Goal: Navigation & Orientation: Understand site structure

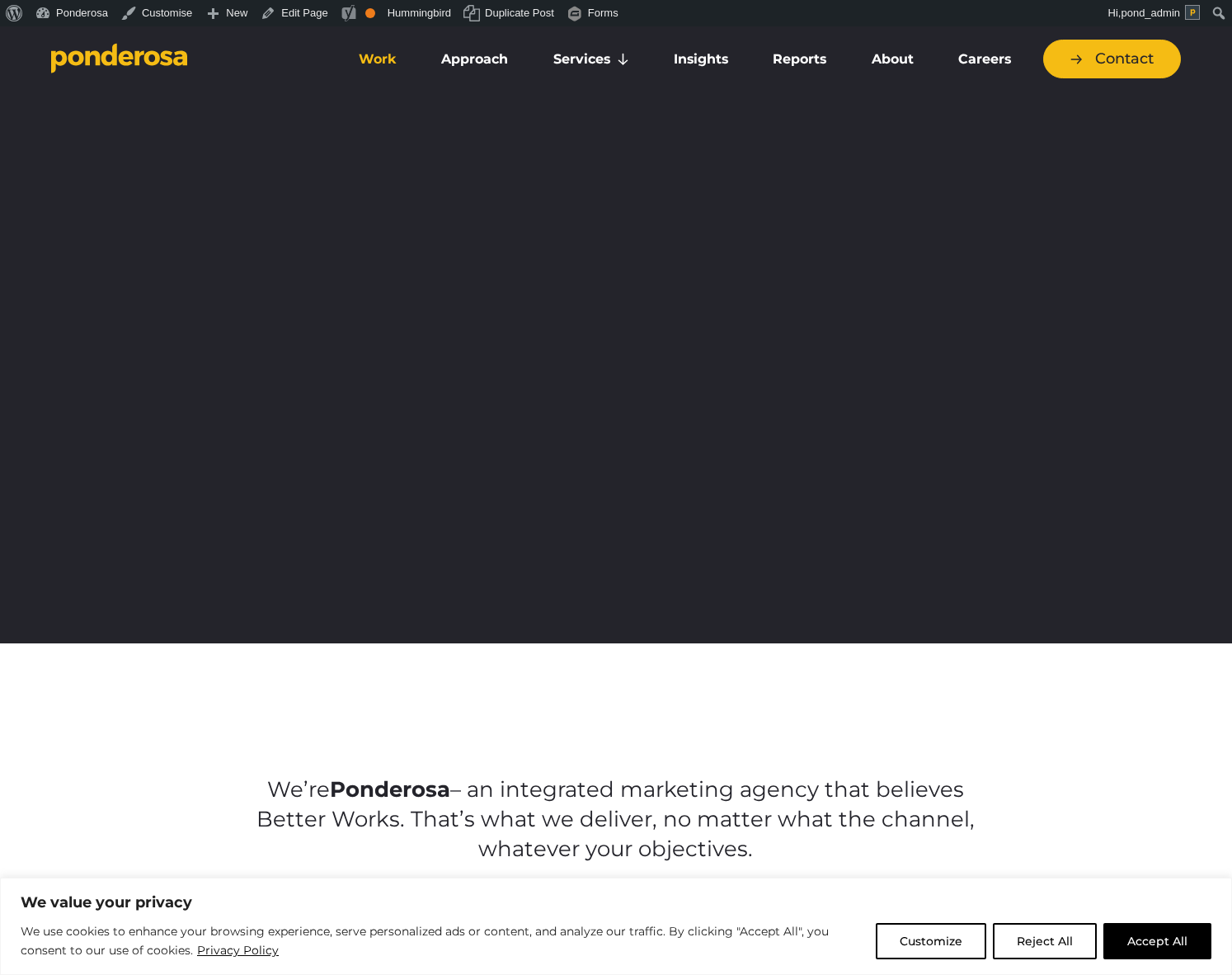
click at [365, 44] on link "Work" at bounding box center [378, 59] width 76 height 34
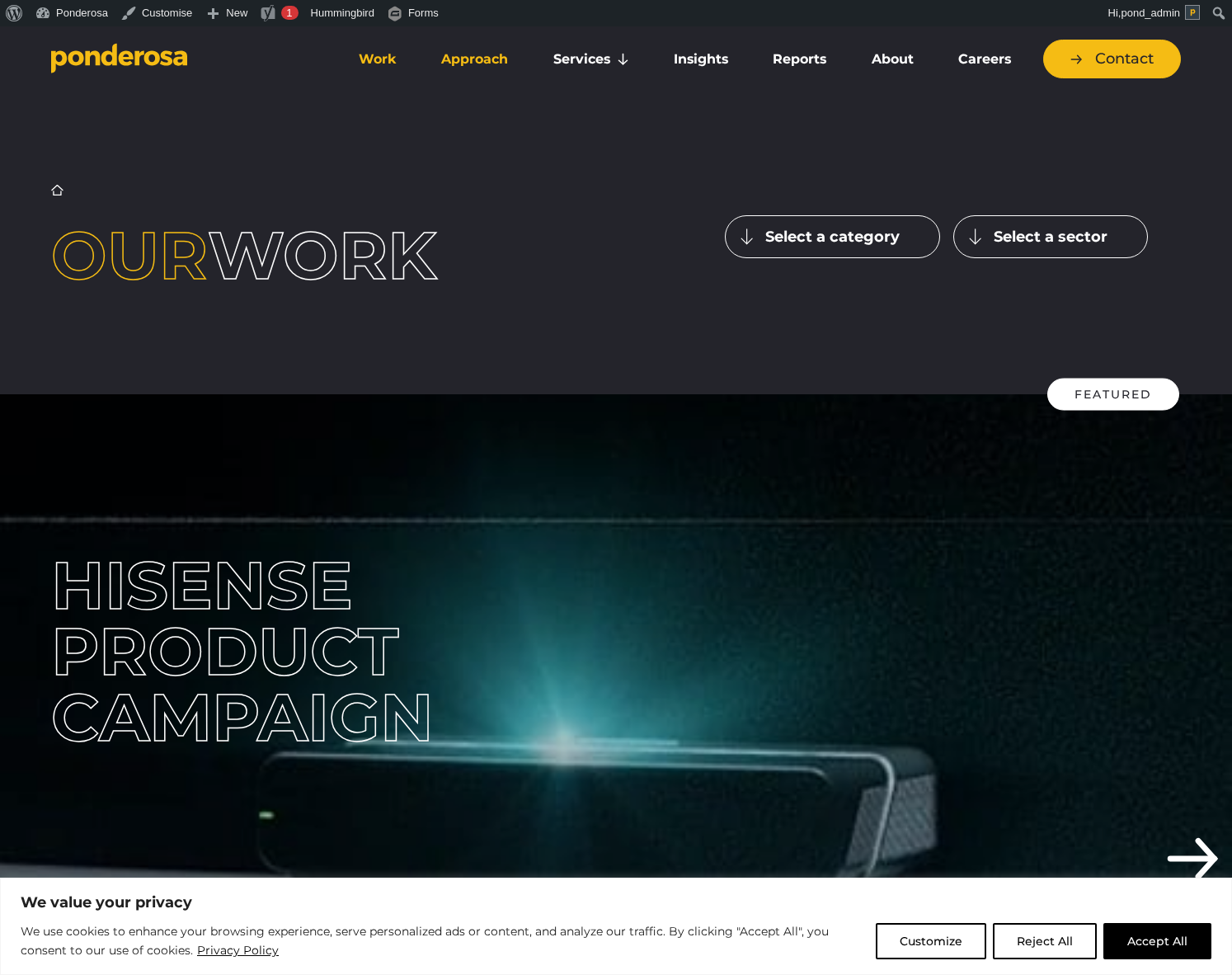
click at [499, 48] on link "Approach" at bounding box center [475, 59] width 105 height 34
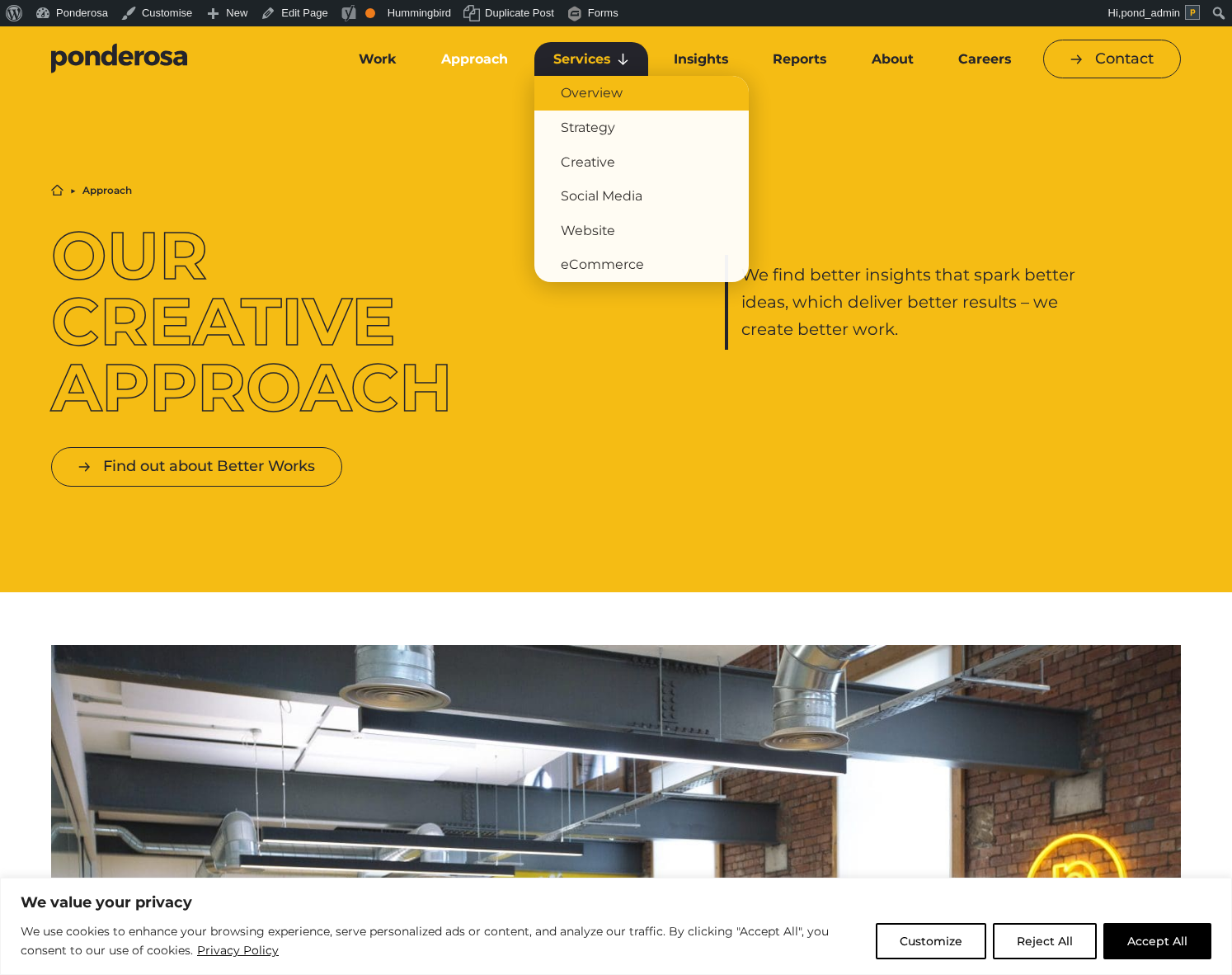
click at [589, 94] on link "Overview" at bounding box center [642, 93] width 214 height 34
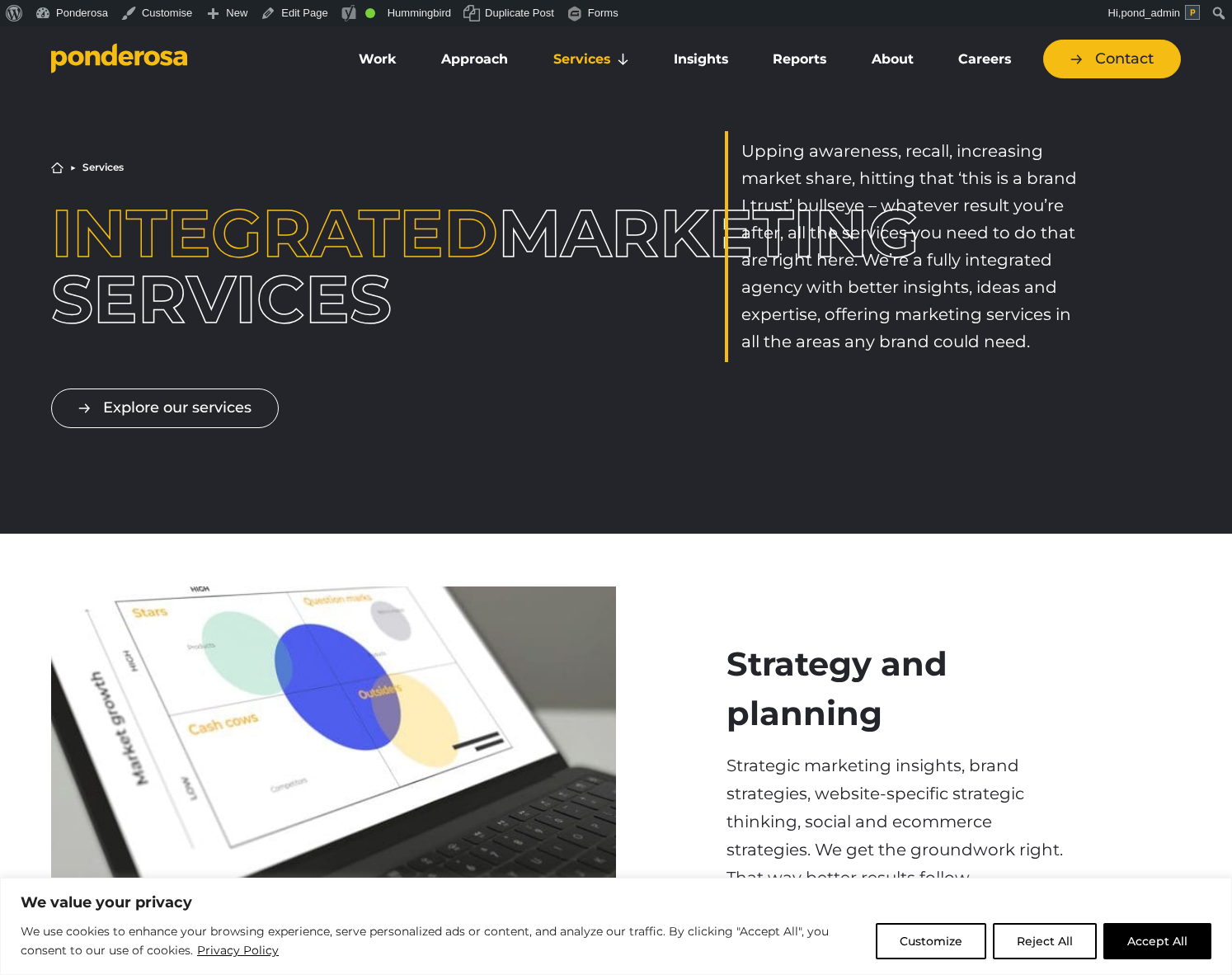
click at [147, 57] on icon "Go to homepage" at bounding box center [152, 57] width 15 height 15
